Goal: Task Accomplishment & Management: Use online tool/utility

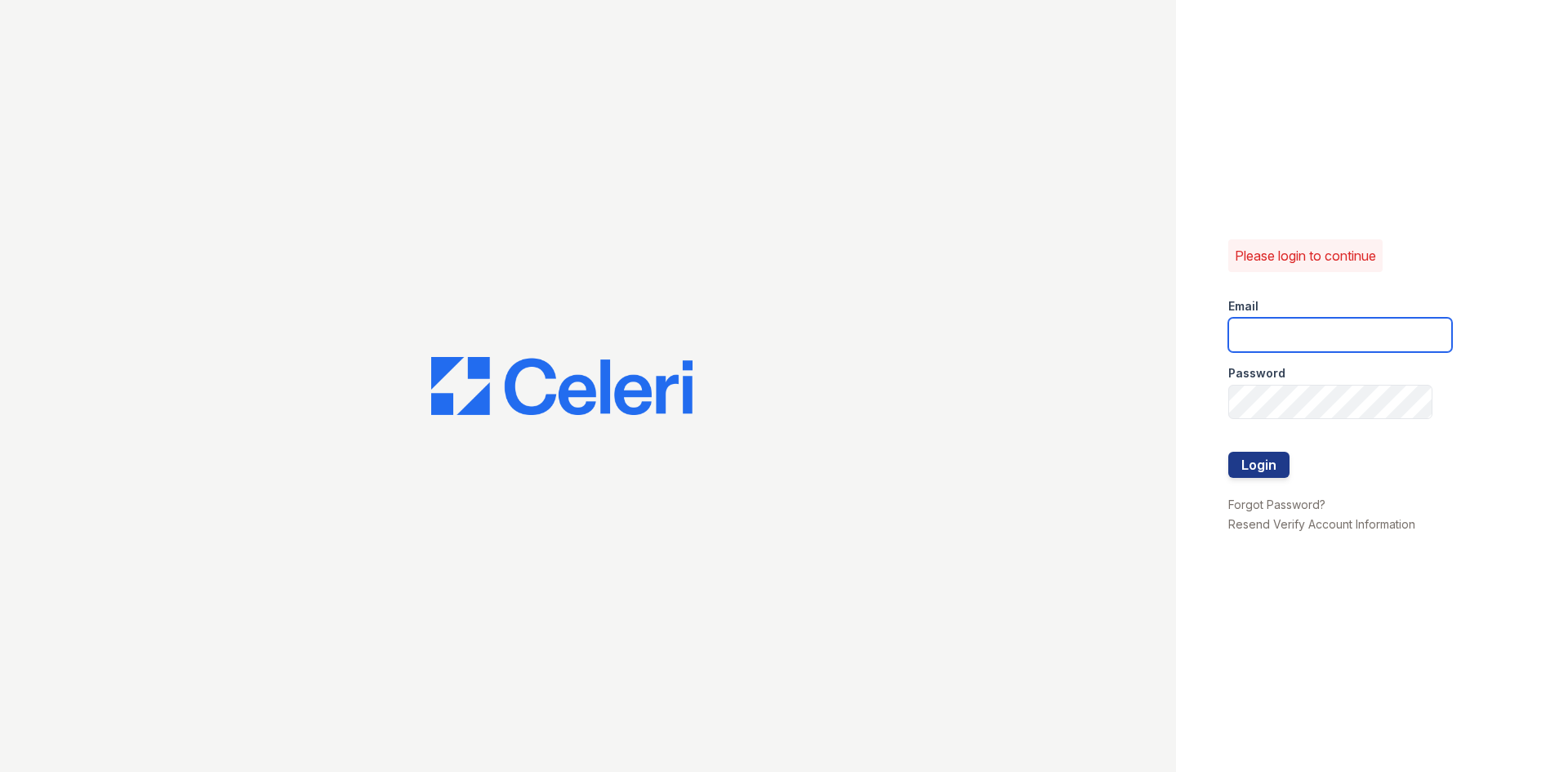
click at [1278, 336] on input "email" at bounding box center [1340, 335] width 223 height 34
type input "[DOMAIN_NAME][EMAIL_ADDRESS][DOMAIN_NAME]"
click at [1260, 473] on button "Login" at bounding box center [1259, 465] width 61 height 26
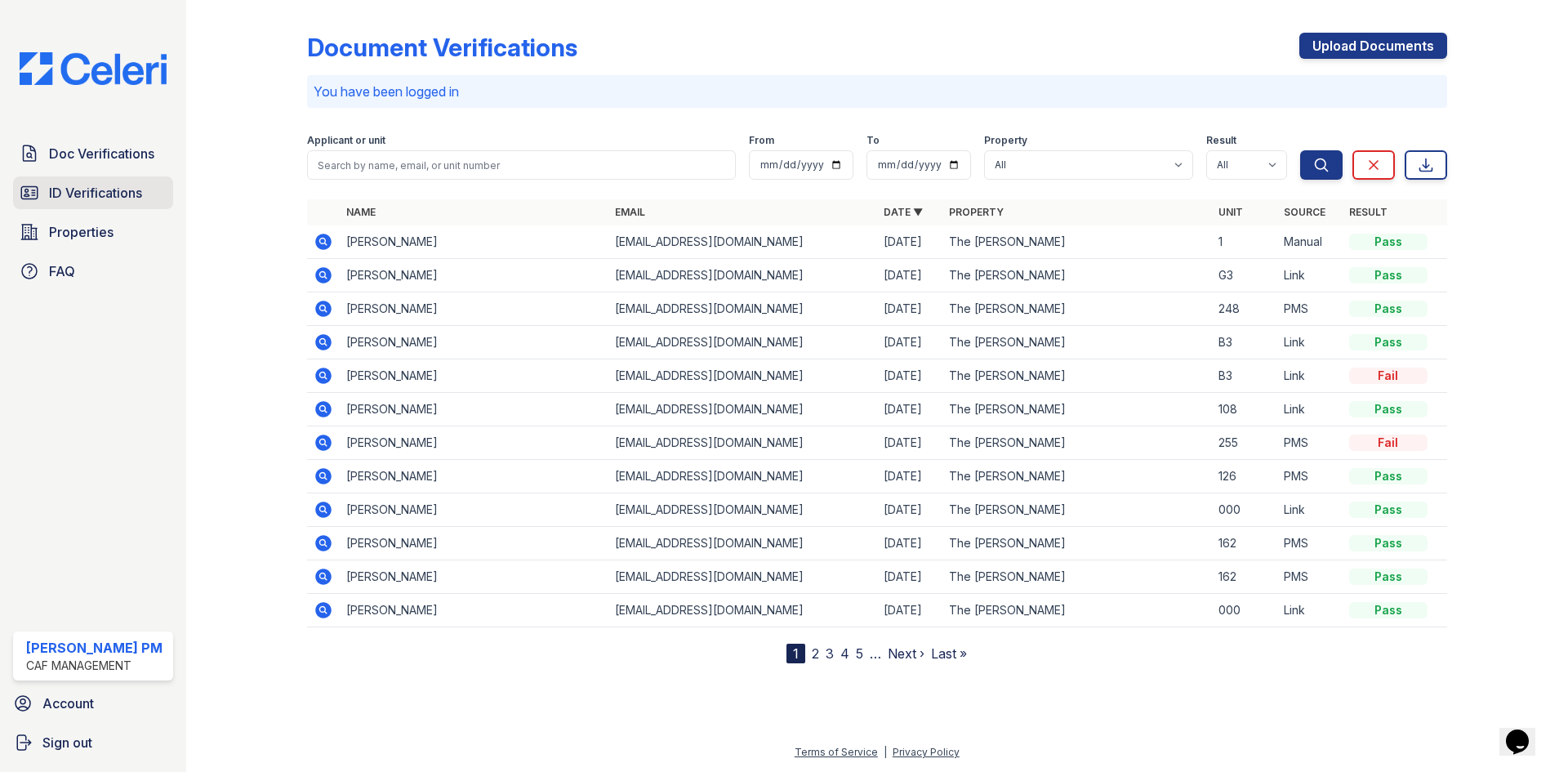
click at [108, 190] on span "ID Verifications" at bounding box center [96, 192] width 93 height 20
